Goal: Task Accomplishment & Management: Use online tool/utility

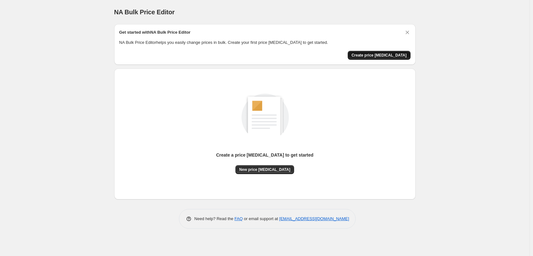
click at [394, 56] on span "Create price [MEDICAL_DATA]" at bounding box center [378, 55] width 55 height 5
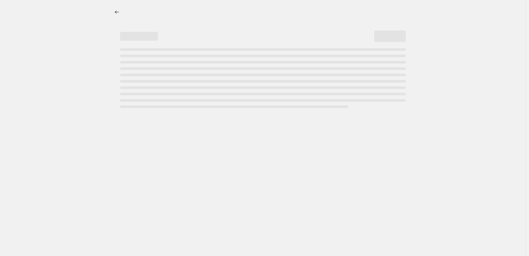
select select "percentage"
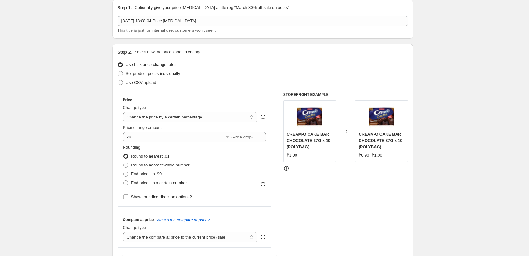
scroll to position [32, 0]
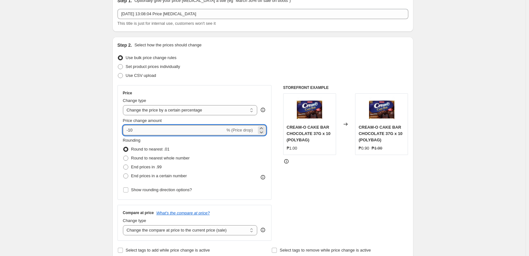
click at [185, 132] on input "-10" at bounding box center [174, 130] width 102 height 10
drag, startPoint x: 159, startPoint y: 129, endPoint x: 102, endPoint y: 125, distance: 57.8
type input "2"
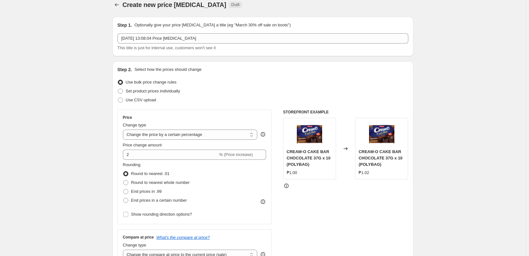
scroll to position [0, 0]
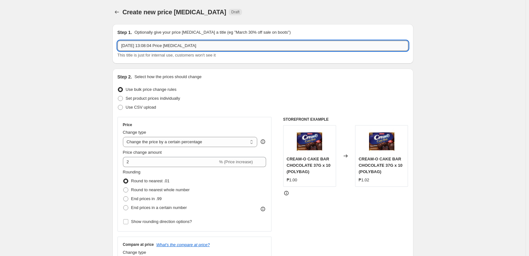
click at [158, 48] on input "[DATE] 13:08:04 Price [MEDICAL_DATA]" at bounding box center [263, 46] width 291 height 10
click at [218, 45] on input "[DATE] 13:08:04 Price [MEDICAL_DATA]" at bounding box center [263, 46] width 291 height 10
drag, startPoint x: 210, startPoint y: 46, endPoint x: 100, endPoint y: 50, distance: 110.4
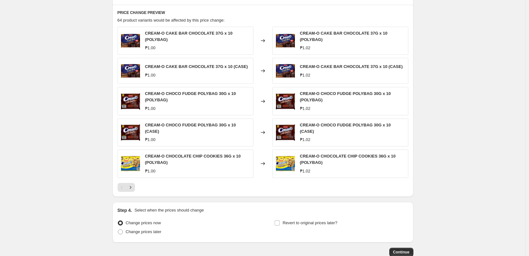
scroll to position [385, 0]
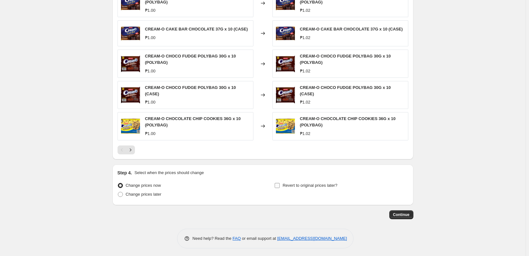
type input "Extruck Customers"
click at [280, 185] on input "Revert to original prices later?" at bounding box center [277, 185] width 5 height 5
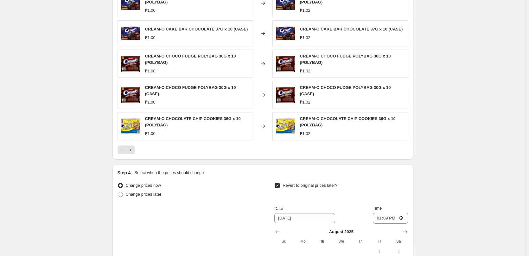
drag, startPoint x: 278, startPoint y: 184, endPoint x: 336, endPoint y: 192, distance: 58.9
click at [278, 184] on input "Revert to original prices later?" at bounding box center [277, 185] width 5 height 5
checkbox input "false"
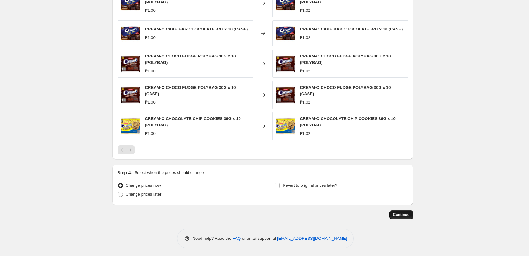
click at [400, 212] on span "Continue" at bounding box center [401, 214] width 16 height 5
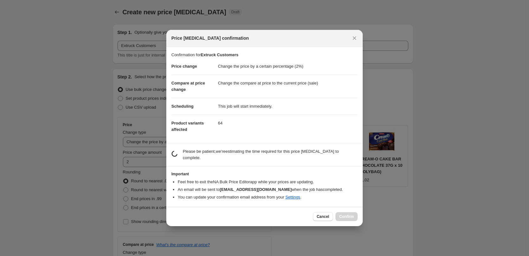
scroll to position [0, 0]
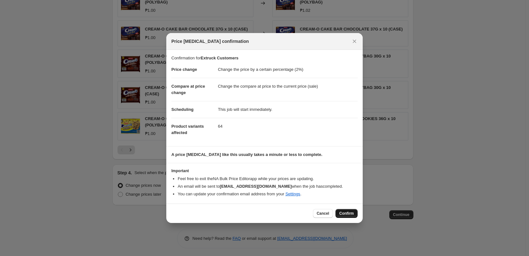
click at [345, 215] on span "Confirm" at bounding box center [347, 213] width 15 height 5
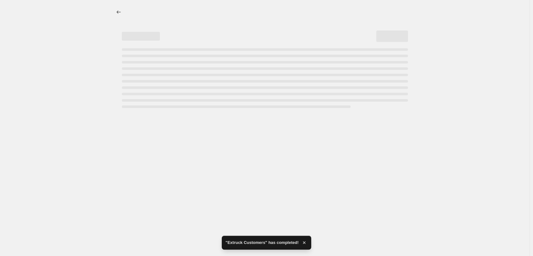
select select "percentage"
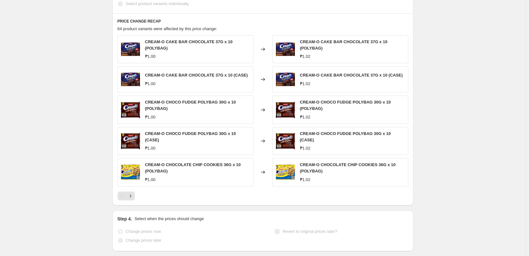
scroll to position [387, 0]
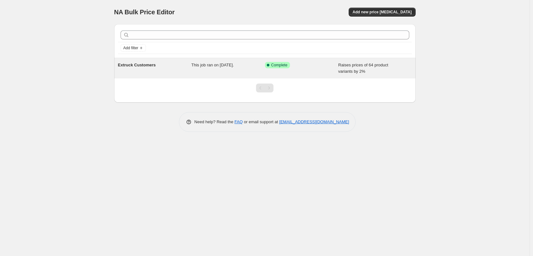
click at [220, 63] on span "This job ran on [DATE]." at bounding box center [212, 64] width 42 height 5
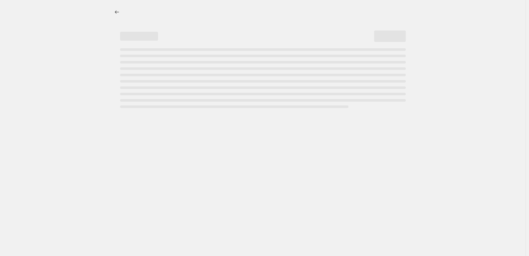
select select "percentage"
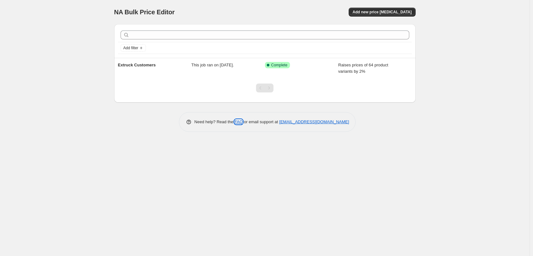
drag, startPoint x: 240, startPoint y: 123, endPoint x: 269, endPoint y: 123, distance: 28.9
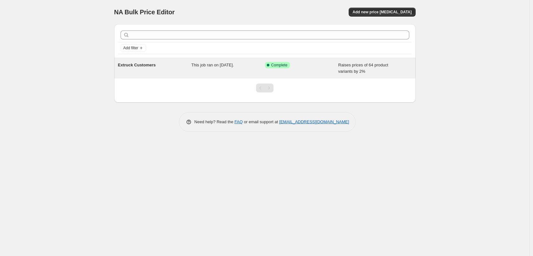
click at [189, 69] on div "Extruck Customers" at bounding box center [155, 68] width 74 height 13
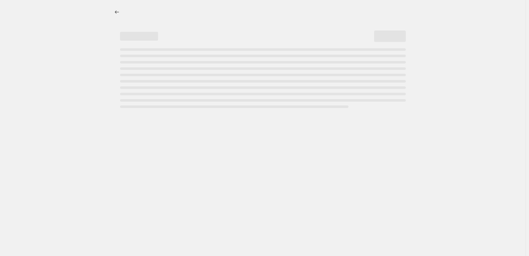
select select "percentage"
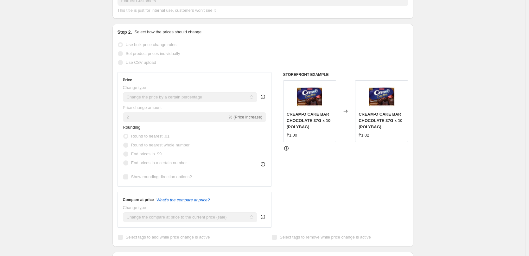
scroll to position [159, 0]
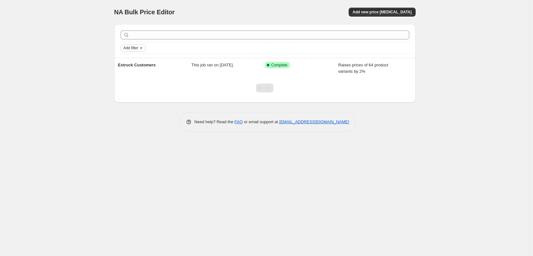
click at [136, 47] on span "Add filter" at bounding box center [130, 47] width 15 height 5
click at [174, 49] on div "Add filter" at bounding box center [264, 48] width 289 height 8
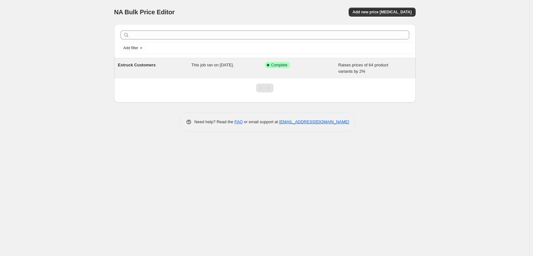
click at [234, 64] on span "This job ran on [DATE]." at bounding box center [212, 64] width 42 height 5
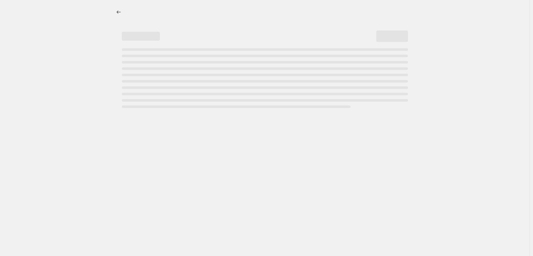
select select "percentage"
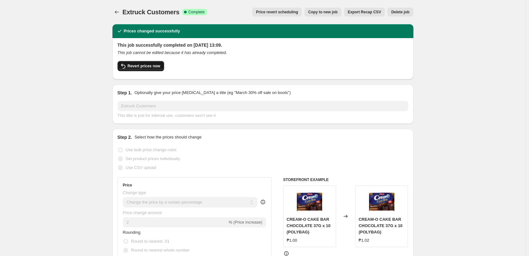
click at [142, 68] on button "Revert prices now" at bounding box center [141, 66] width 47 height 10
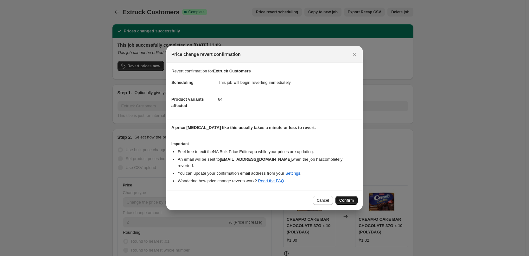
click at [343, 198] on span "Confirm" at bounding box center [347, 200] width 15 height 5
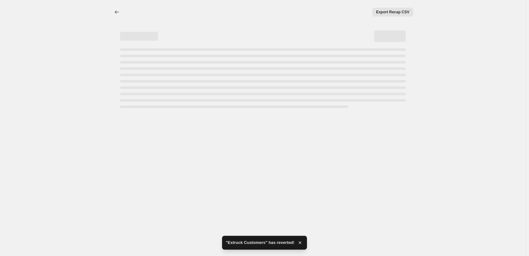
select select "percentage"
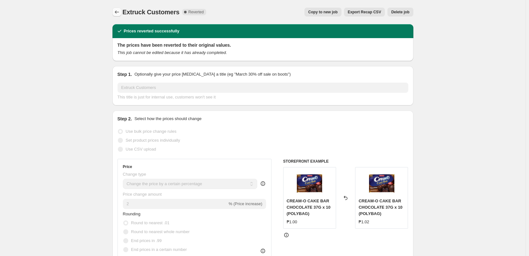
click at [118, 13] on icon "Price change jobs" at bounding box center [117, 12] width 6 height 6
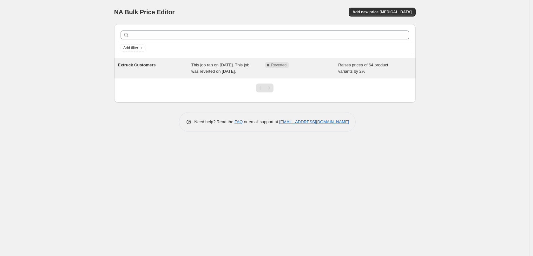
click at [401, 70] on div "Raises prices of 64 product variants by 2%" at bounding box center [375, 68] width 74 height 13
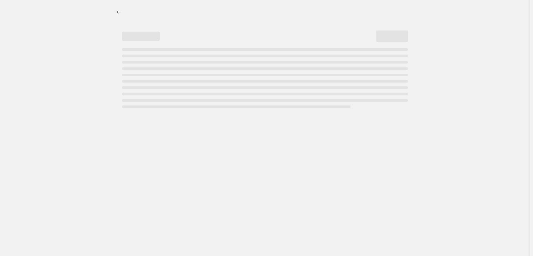
select select "percentage"
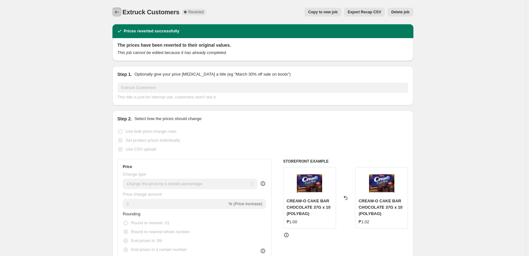
click at [115, 14] on button "Price change jobs" at bounding box center [117, 12] width 9 height 9
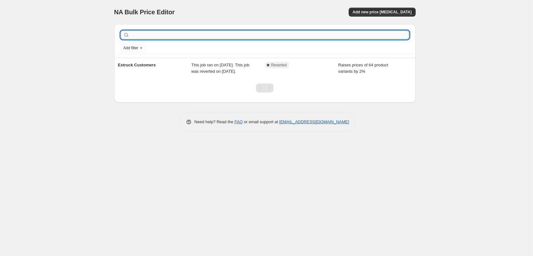
click at [397, 36] on input "text" at bounding box center [270, 34] width 278 height 9
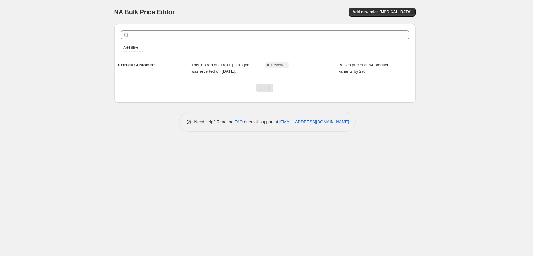
click at [501, 45] on div "NA Bulk Price Editor. This page is ready NA Bulk Price Editor Add new price cha…" at bounding box center [264, 128] width 529 height 256
